Goal: Transaction & Acquisition: Obtain resource

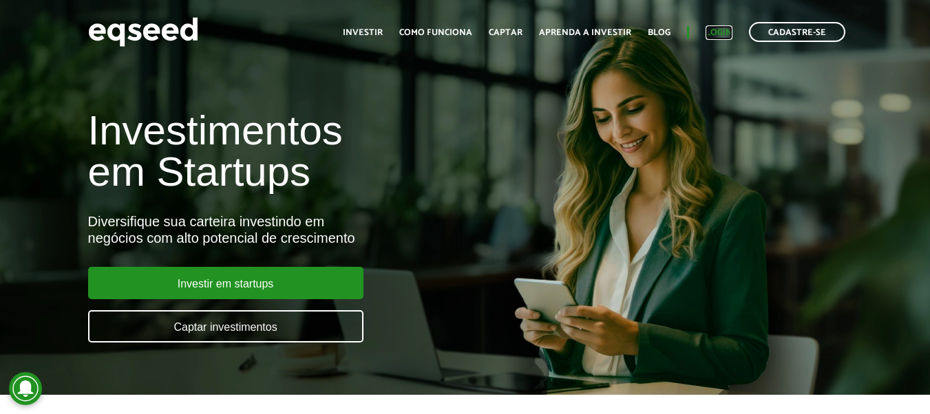
click at [717, 34] on link "Login" at bounding box center [719, 32] width 27 height 9
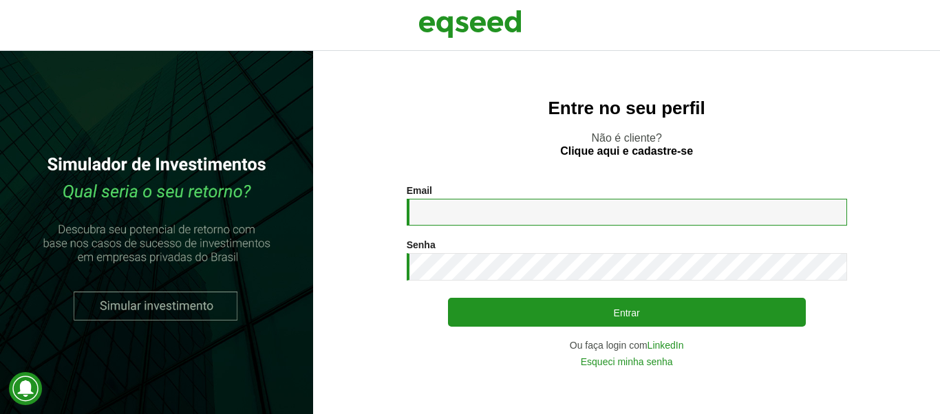
click at [427, 218] on input "Email *" at bounding box center [627, 212] width 441 height 27
type input "**********"
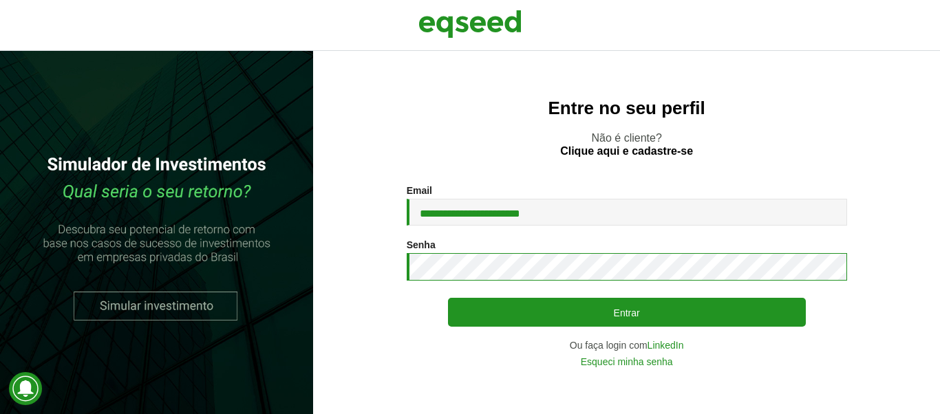
click at [448, 298] on button "Entrar" at bounding box center [627, 312] width 358 height 29
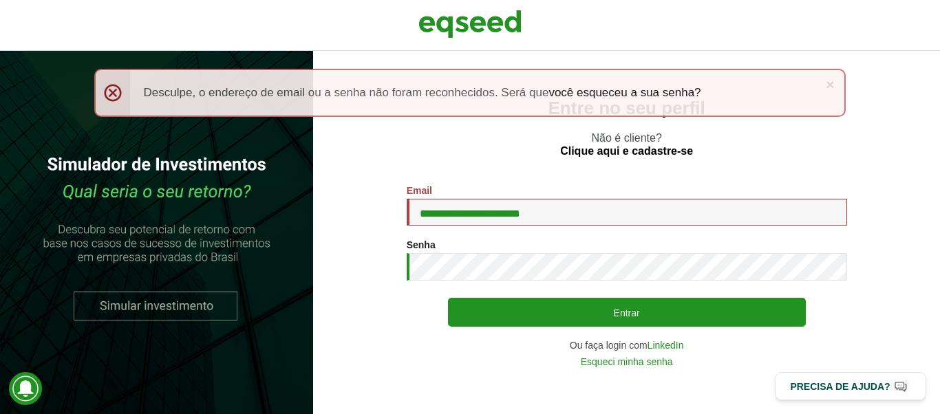
click at [448, 298] on button "Entrar" at bounding box center [627, 312] width 358 height 29
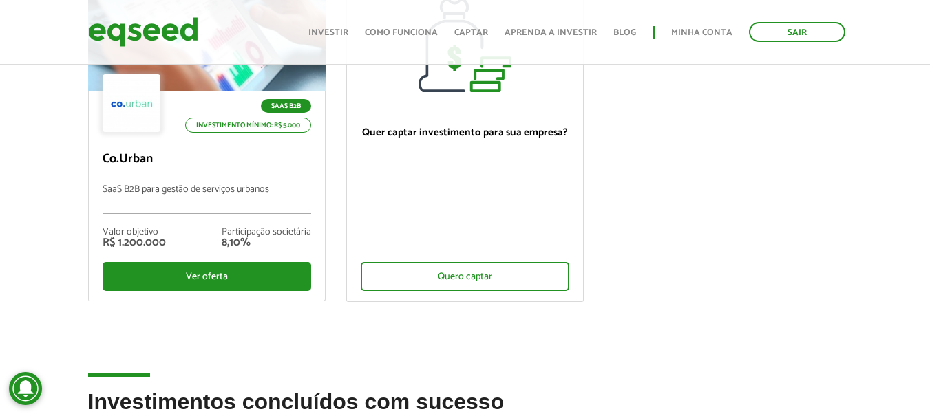
scroll to position [248, 0]
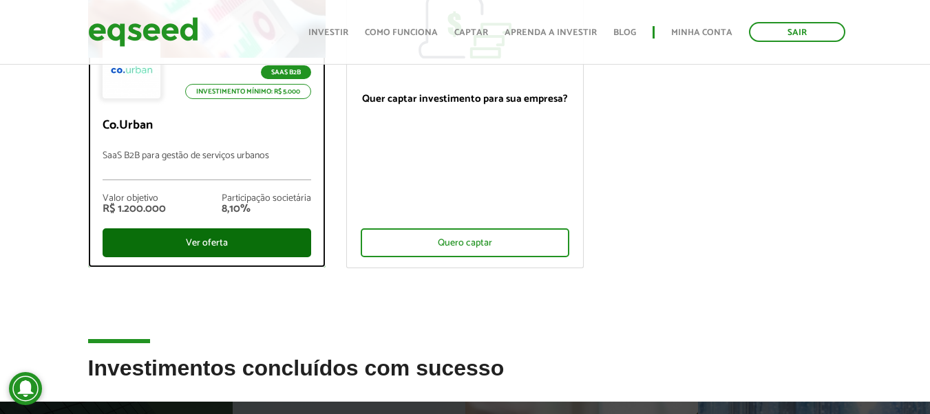
click at [251, 247] on div "Ver oferta" at bounding box center [207, 243] width 209 height 29
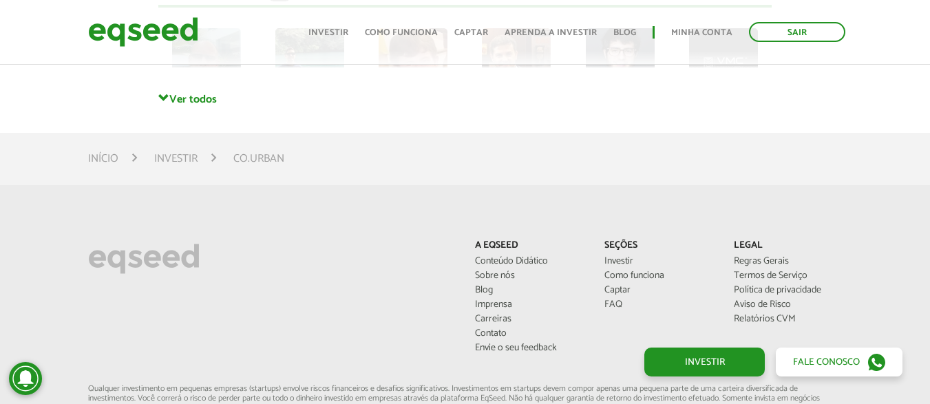
scroll to position [3247, 0]
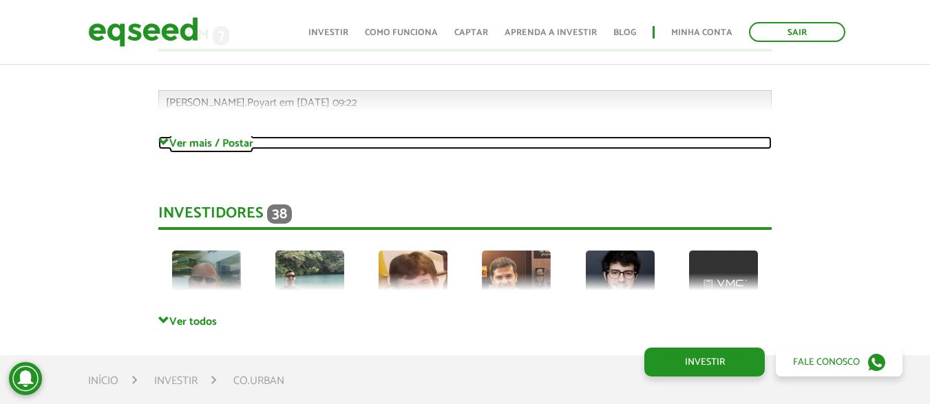
click at [202, 147] on link "Ver mais / Postar" at bounding box center [464, 142] width 613 height 13
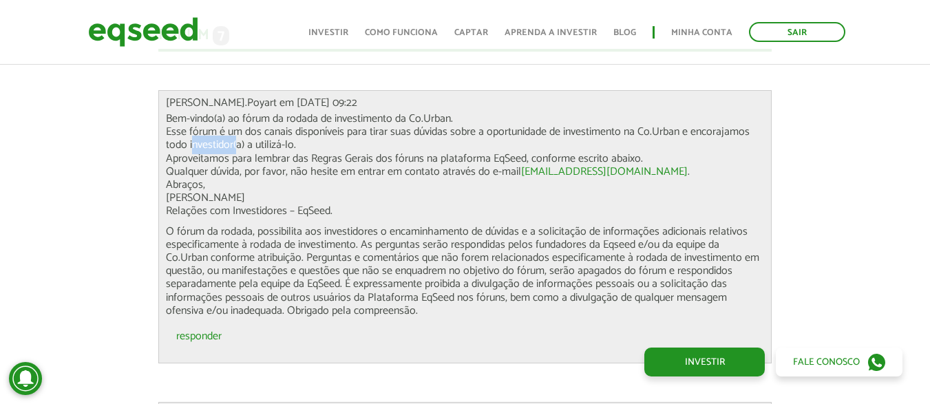
click at [202, 147] on p "Bem-vindo(a) ao fórum da rodada de investimento da Co.Urban. Esse fórum é um do…" at bounding box center [465, 165] width 598 height 106
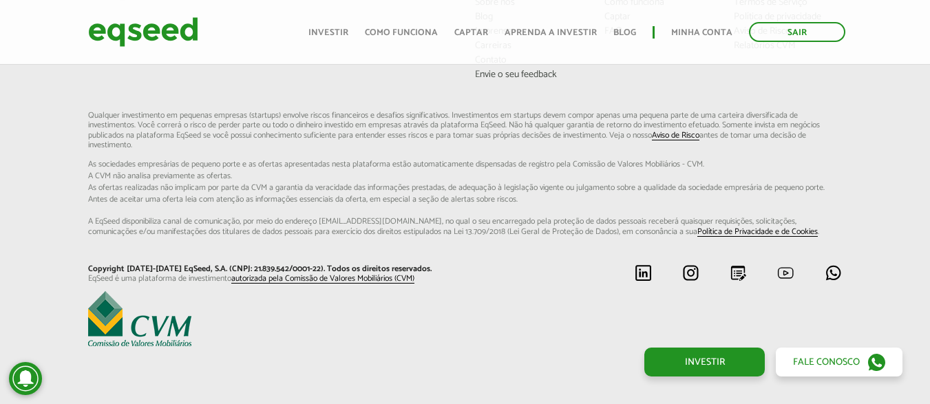
scroll to position [4877, 0]
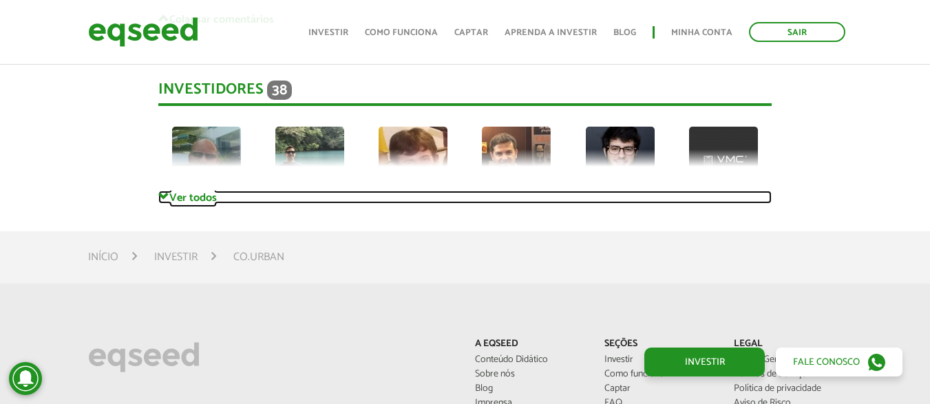
click at [205, 198] on link "Ver todos" at bounding box center [464, 197] width 613 height 13
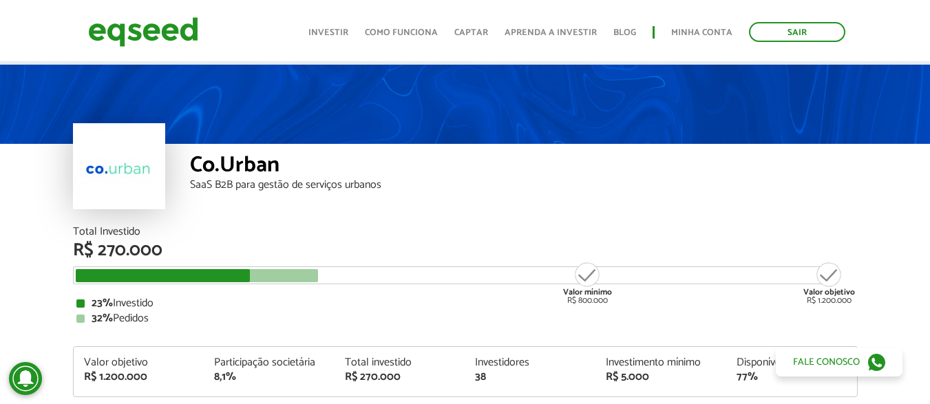
scroll to position [0, 0]
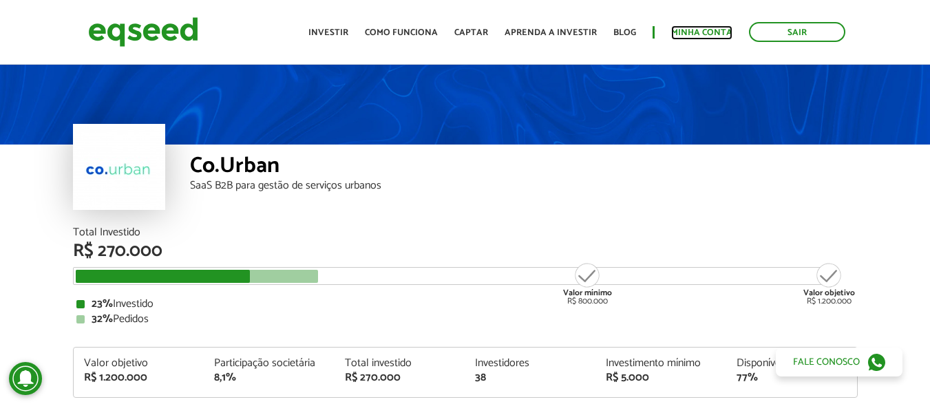
click at [710, 30] on link "Minha conta" at bounding box center [701, 32] width 61 height 9
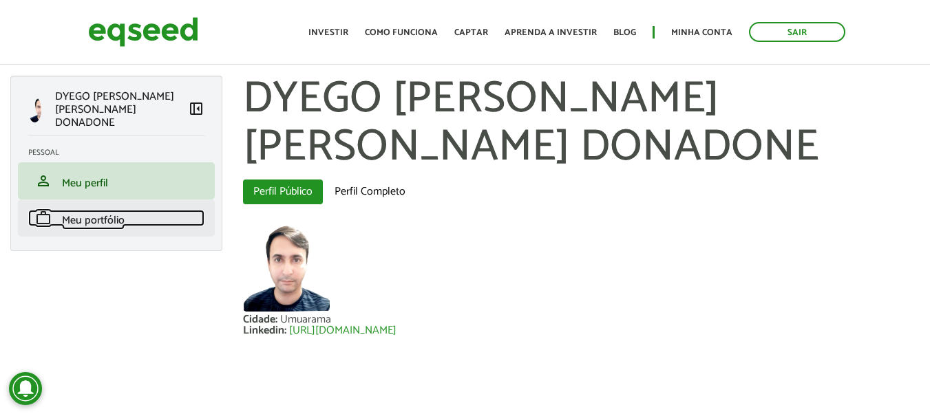
click at [88, 213] on span "Meu portfólio" at bounding box center [93, 220] width 63 height 19
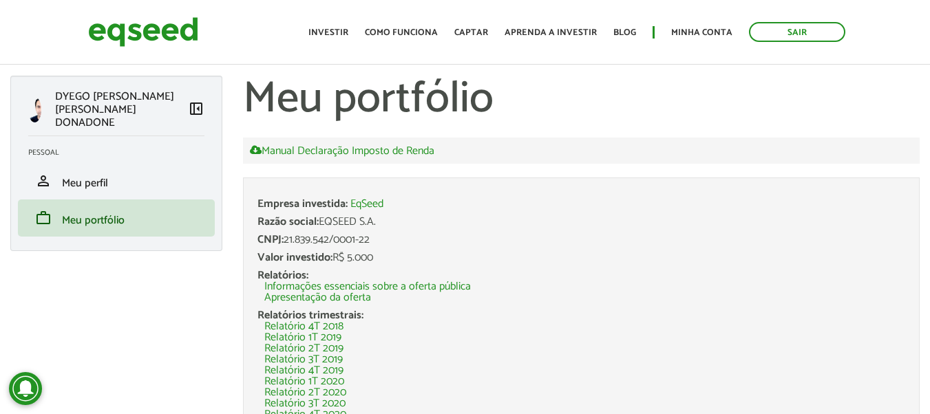
click at [36, 107] on div at bounding box center [34, 109] width 13 height 25
click at [355, 153] on link "Manual Declaração Imposto de Renda" at bounding box center [342, 151] width 184 height 12
click at [808, 23] on link "Sair" at bounding box center [797, 32] width 96 height 20
